Goal: Transaction & Acquisition: Purchase product/service

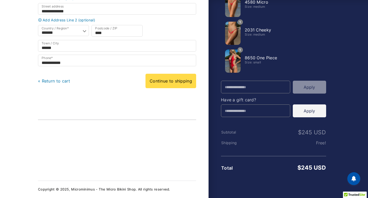
scroll to position [79, 0]
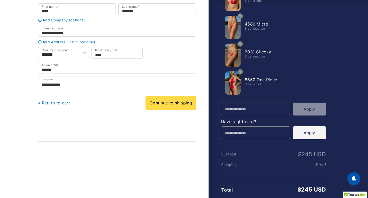
click at [354, 103] on div at bounding box center [184, 103] width 368 height 0
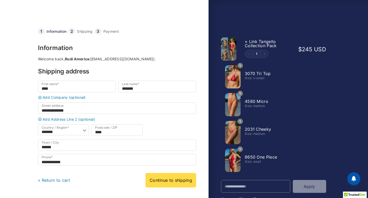
scroll to position [0, 0]
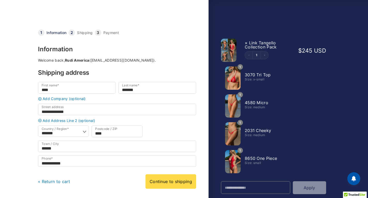
click at [67, 16] on link at bounding box center [91, 16] width 106 height 17
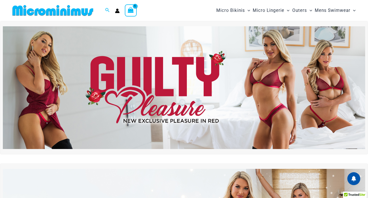
click at [134, 7] on icon "View Shopping Cart, 1 items" at bounding box center [130, 9] width 7 height 7
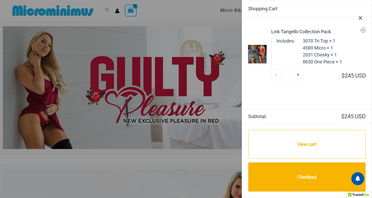
click at [365, 31] on icon "Remove Link Tangello Collection Pack from cart" at bounding box center [363, 30] width 4 height 4
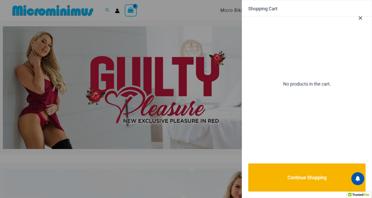
click at [361, 19] on icon "Close Cart Drawer" at bounding box center [360, 18] width 3 height 3
